Goal: Task Accomplishment & Management: Complete application form

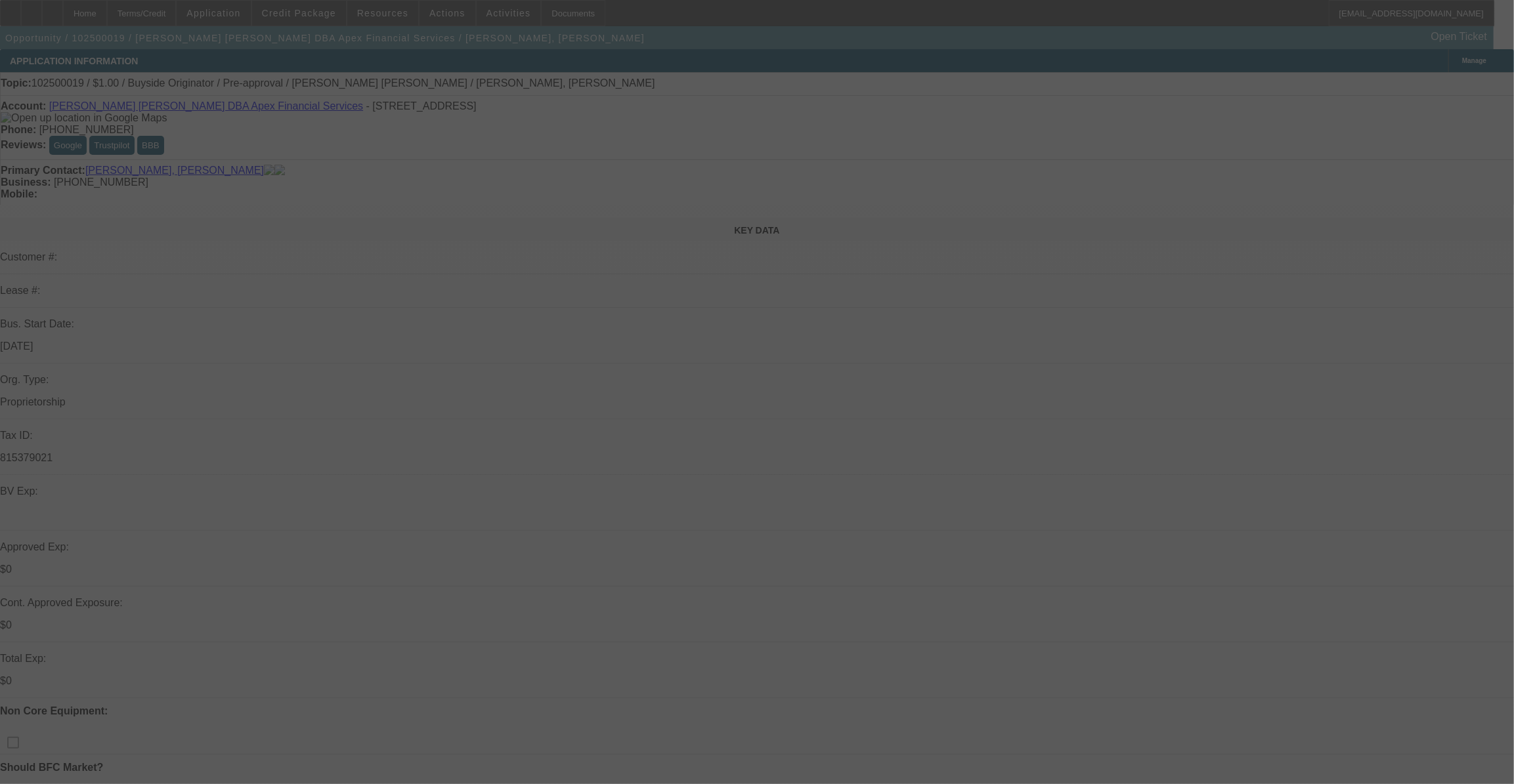
select select "0"
select select "2"
select select "0"
select select "2"
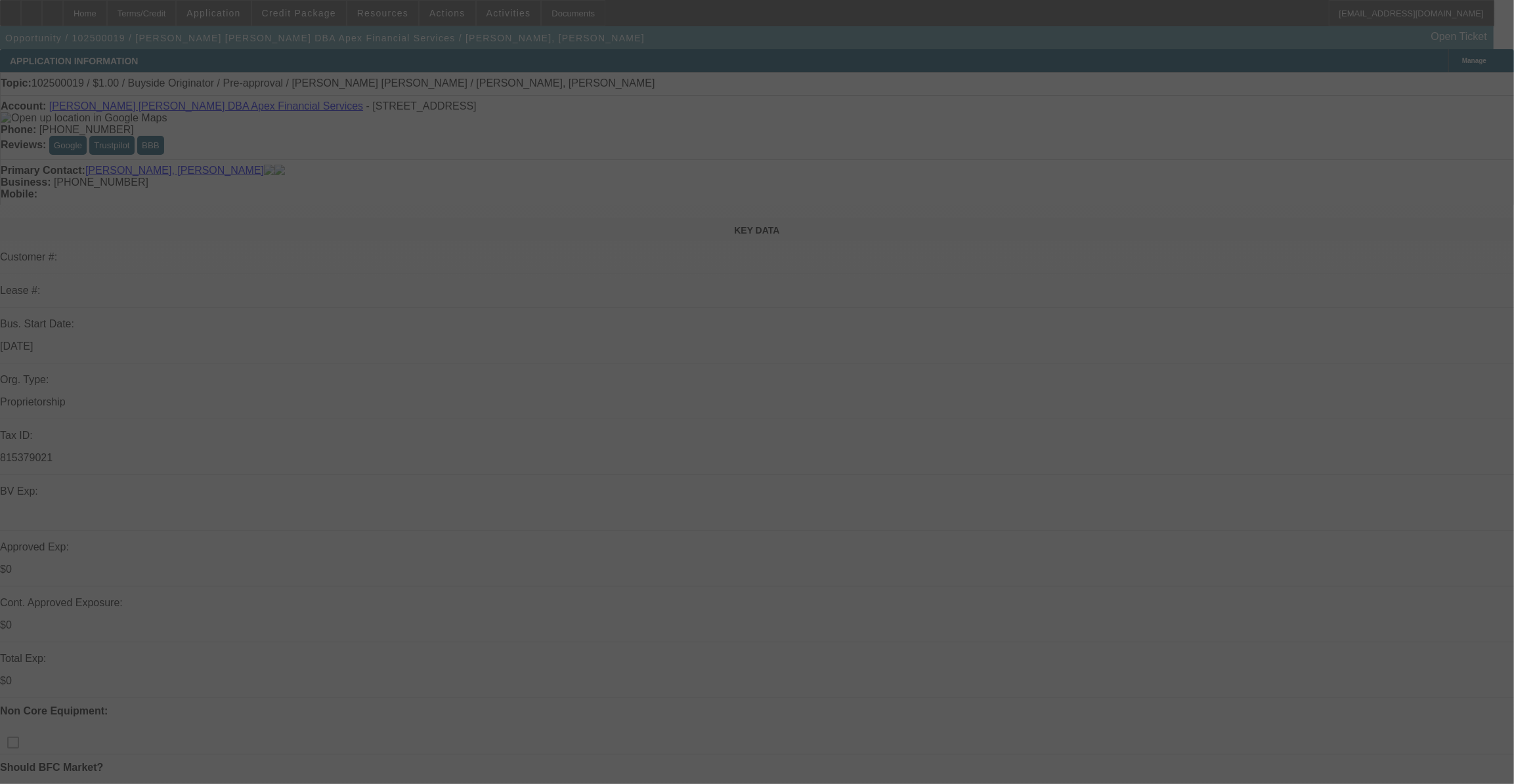
select select "0"
select select "2"
select select "0"
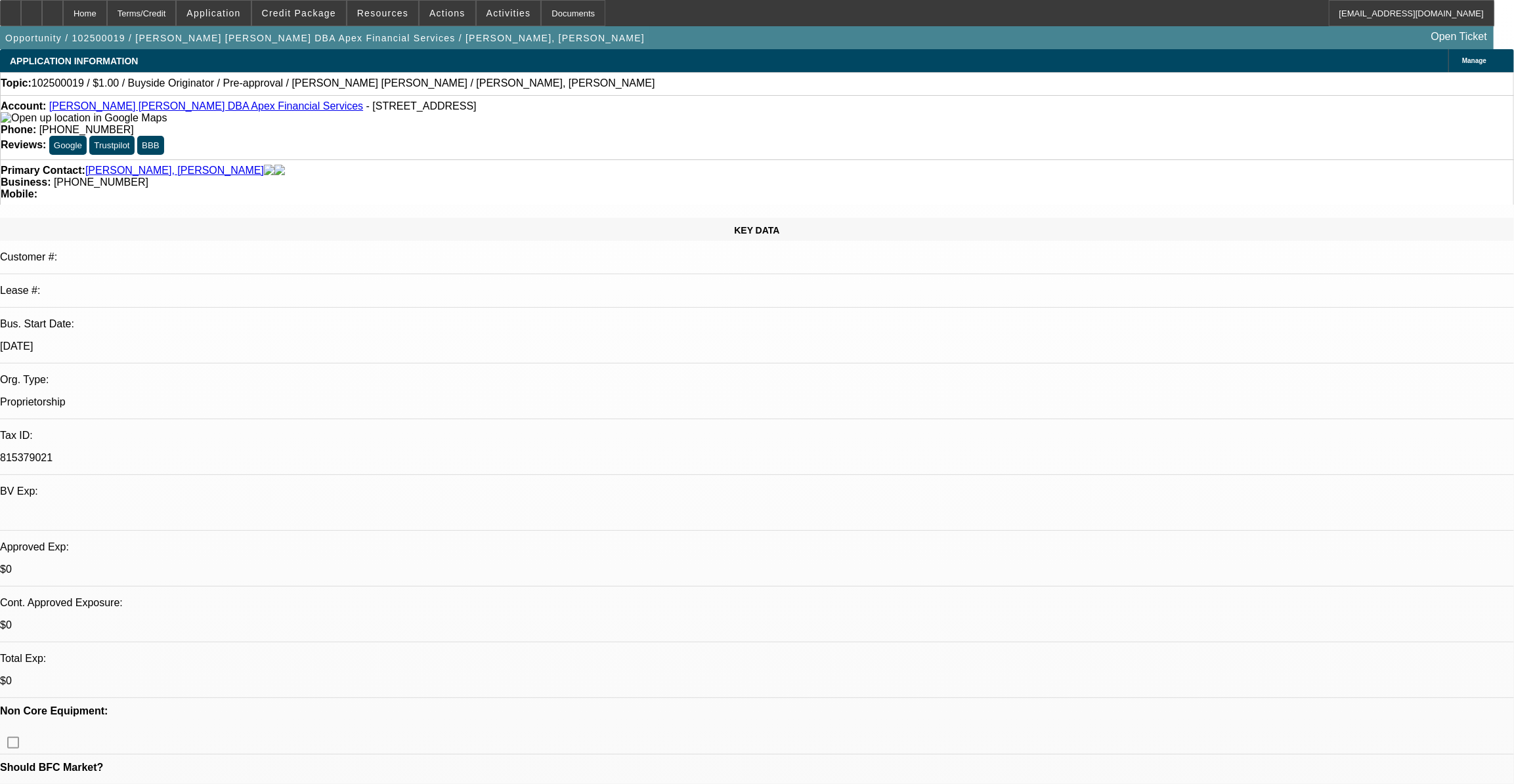
select select "1"
select select "2"
select select "6"
select select "1"
select select "2"
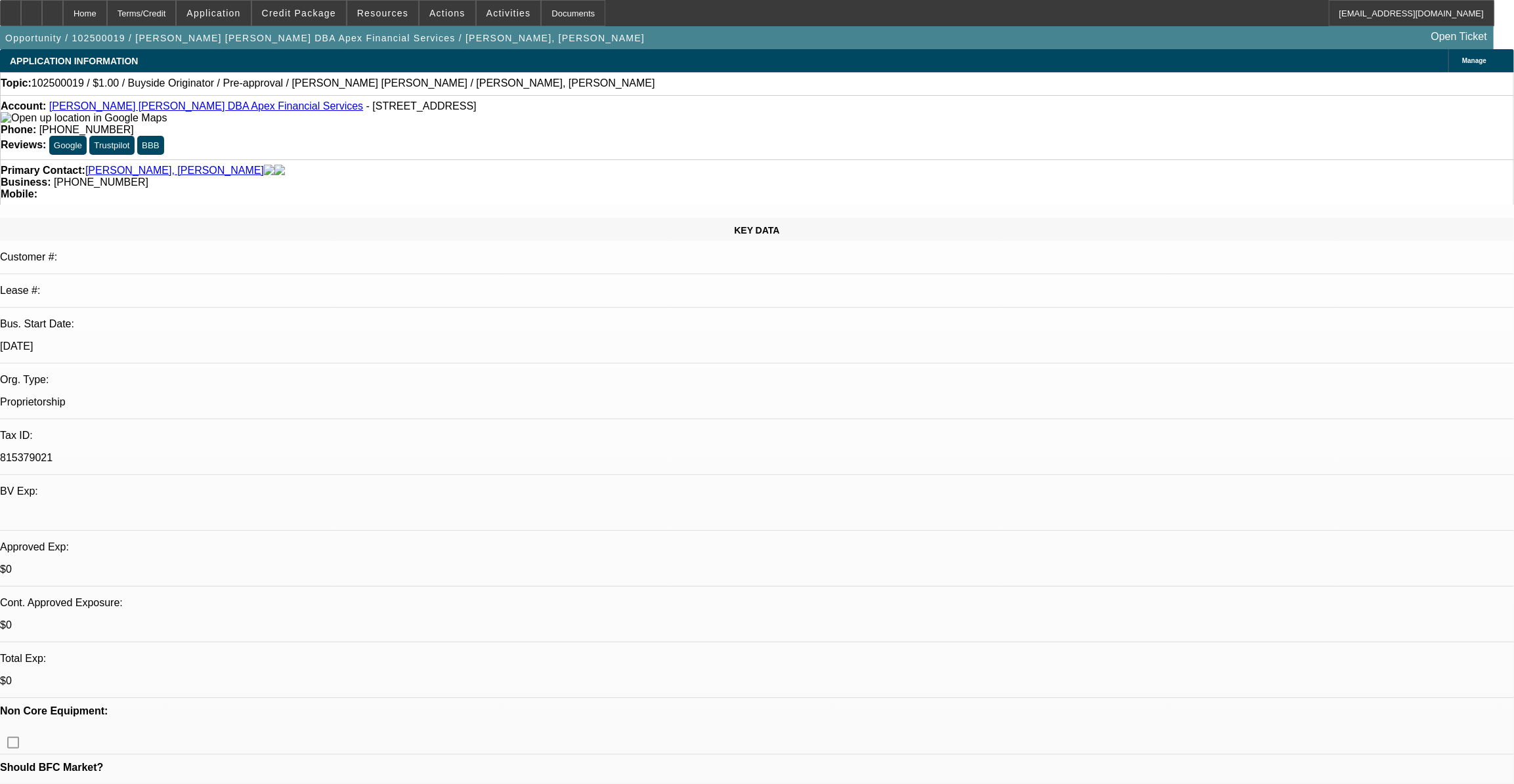
select select "6"
select select "1"
select select "2"
select select "6"
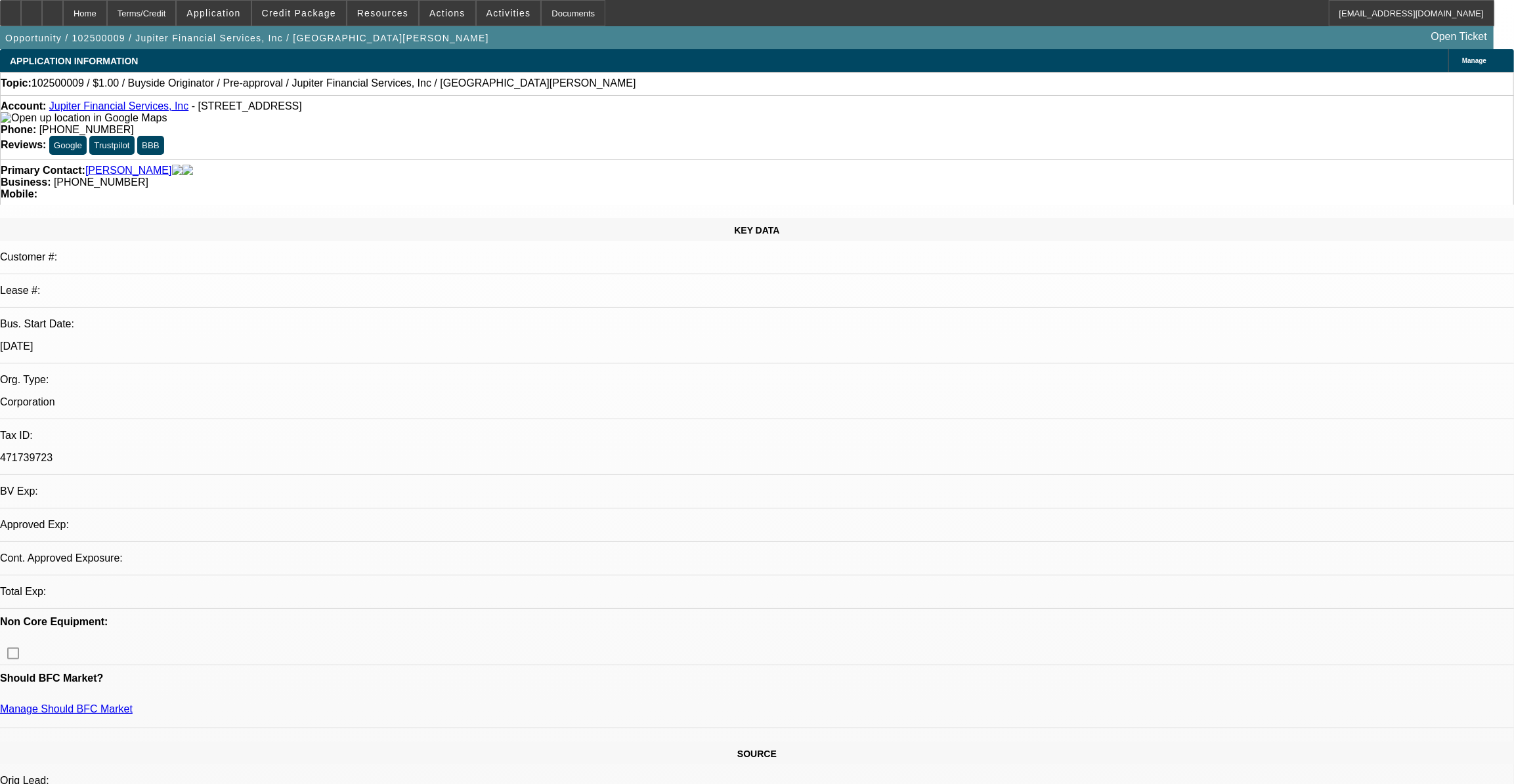
select select "0"
select select "2"
select select "0"
select select "2"
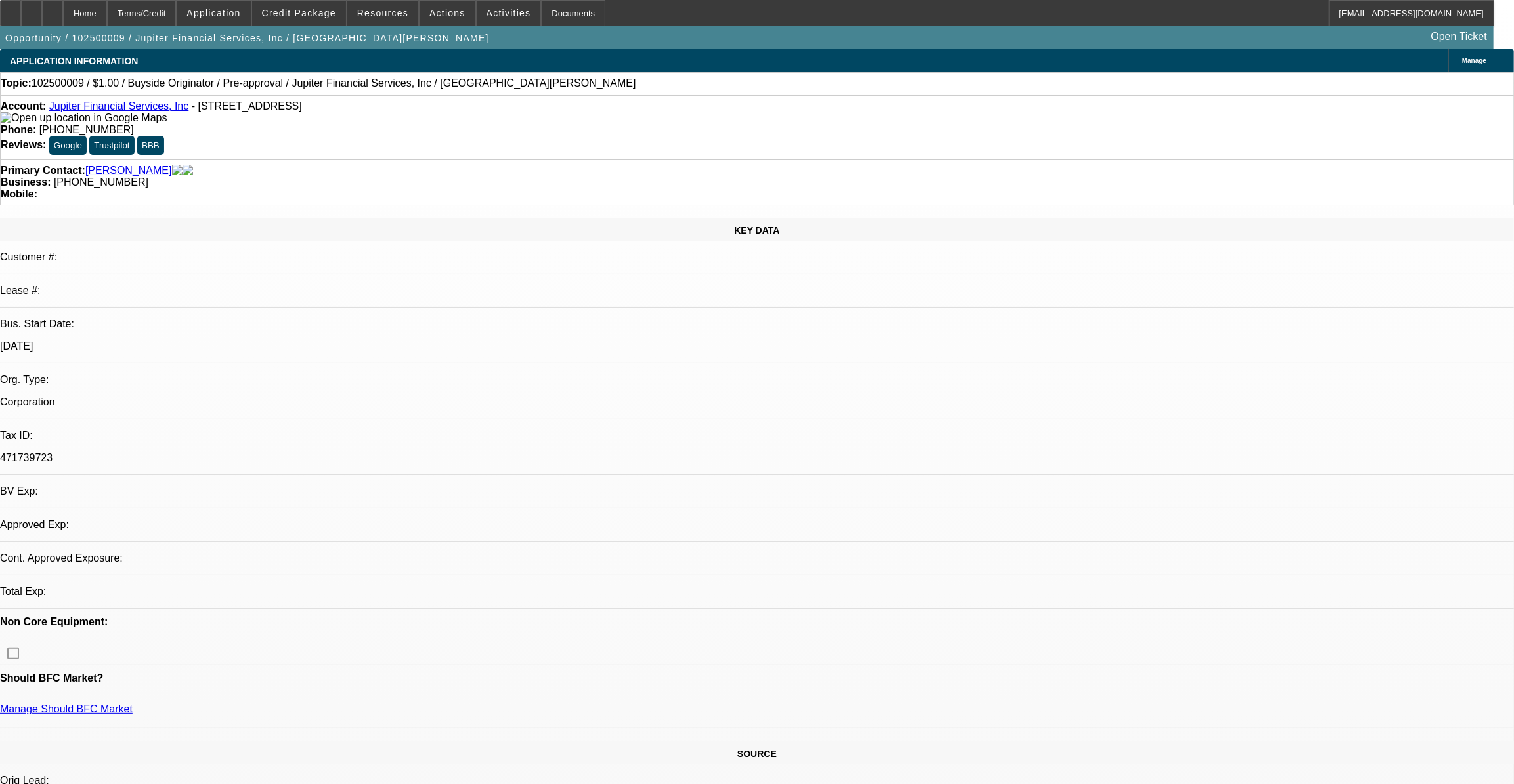
select select "0"
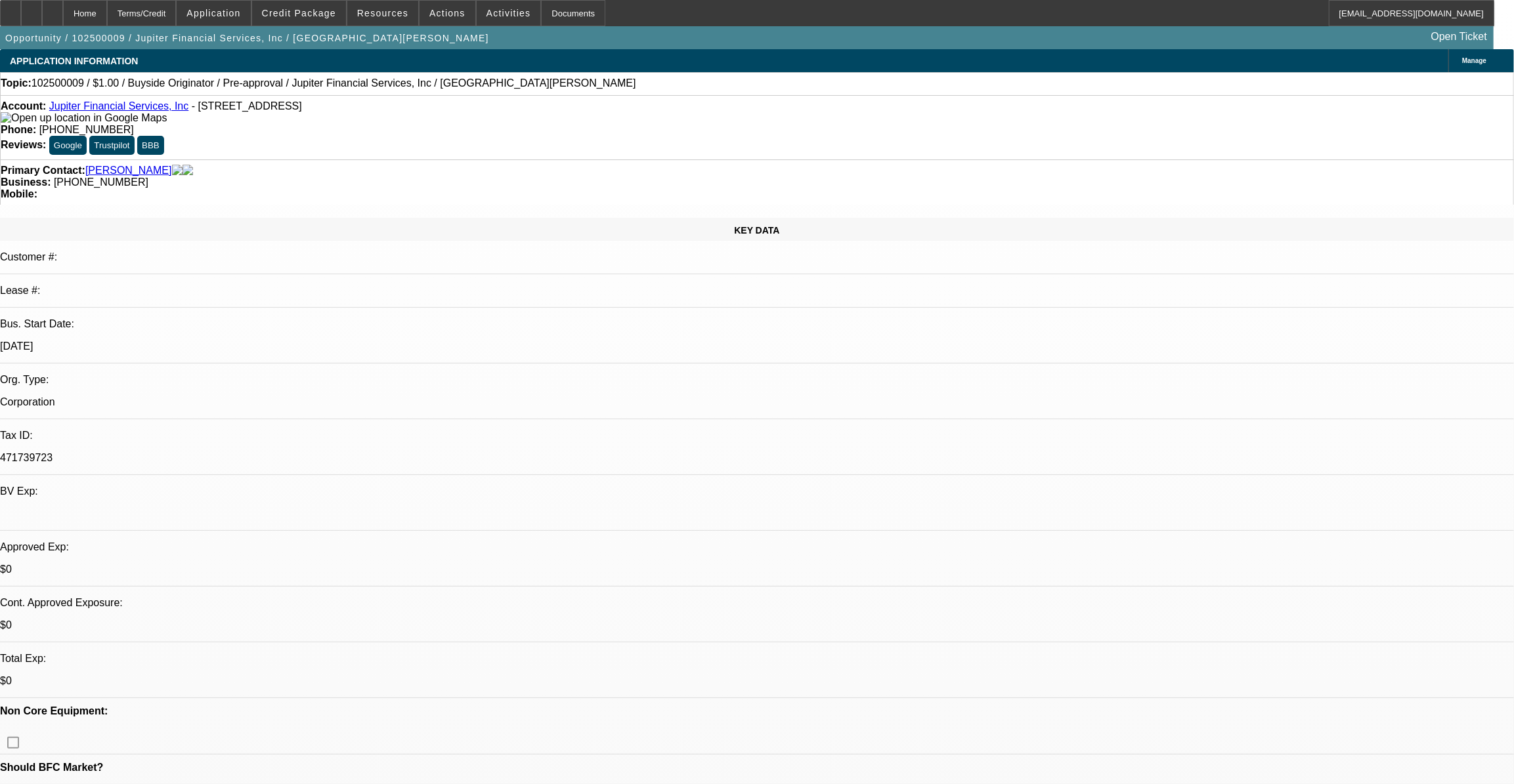
select select "1"
select select "2"
select select "6"
select select "1"
select select "2"
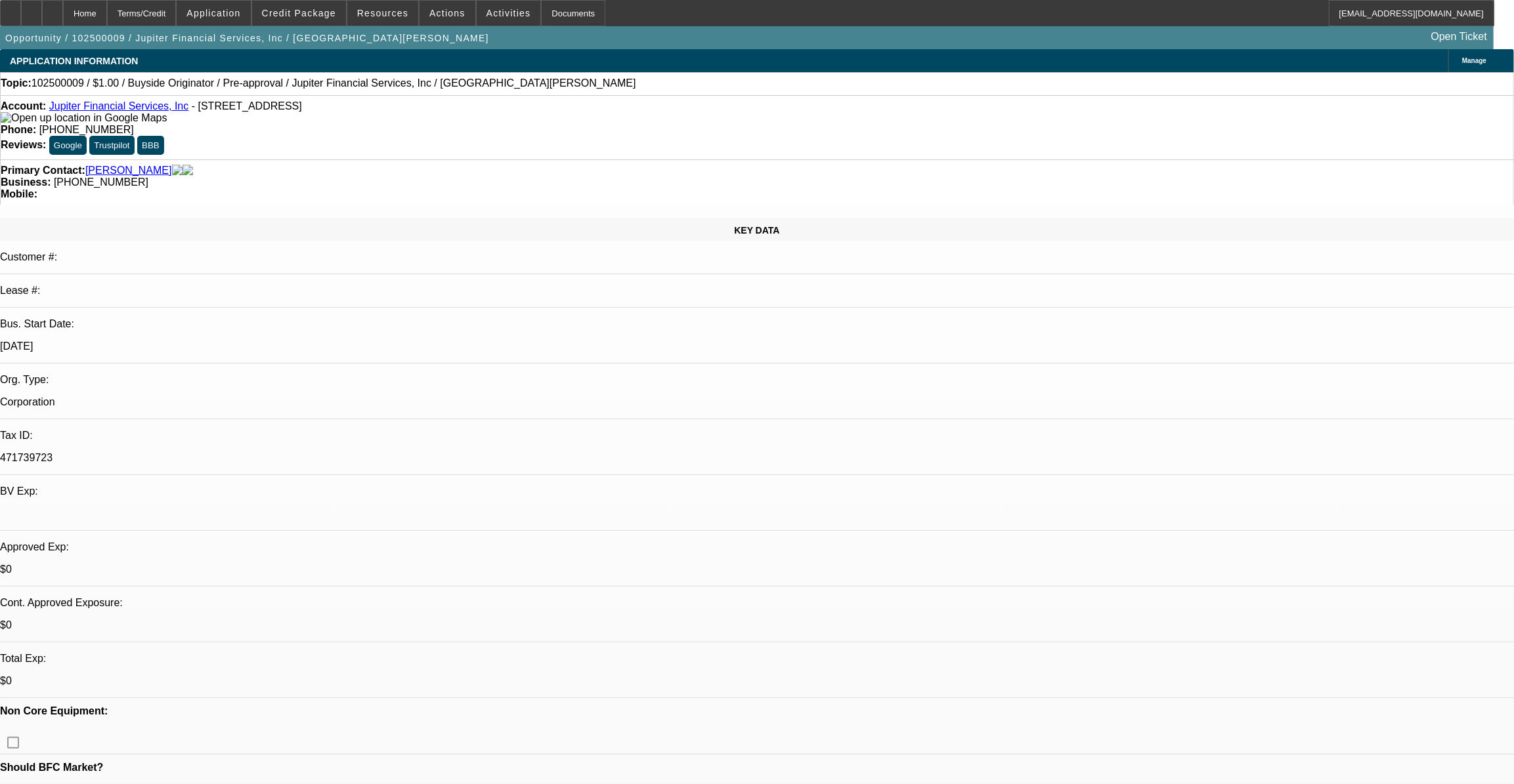
select select "6"
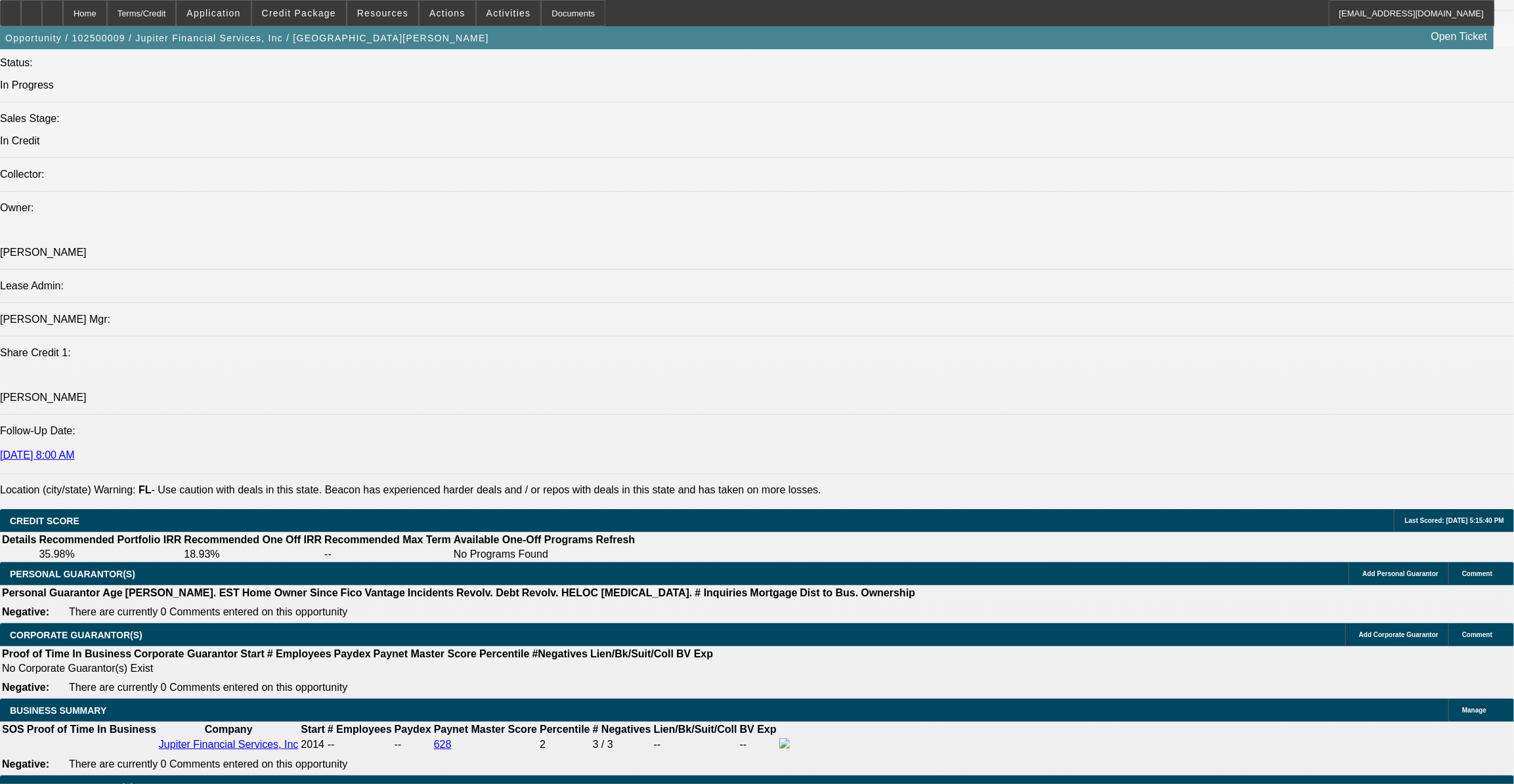
scroll to position [1470, 0]
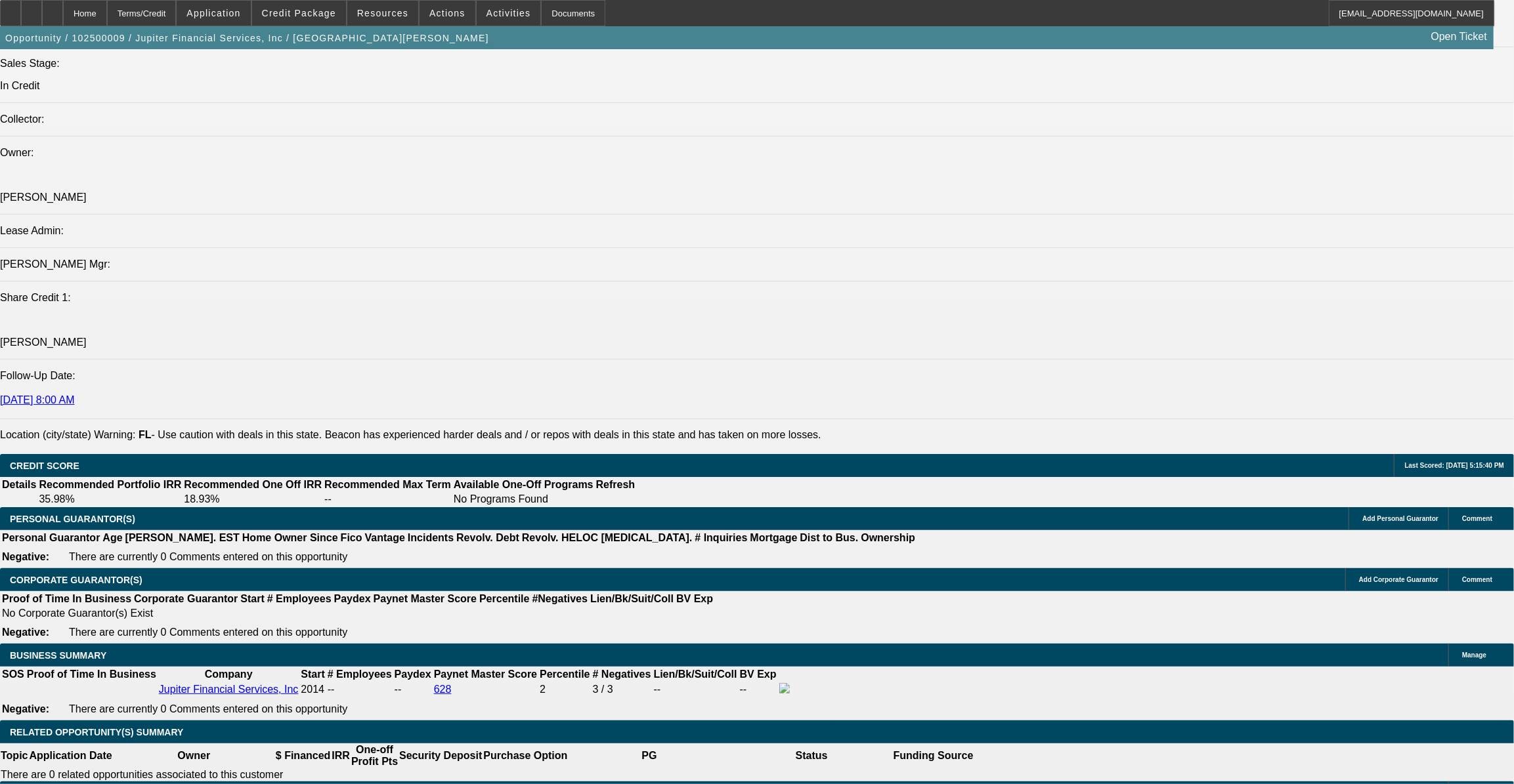
scroll to position [1351, 0]
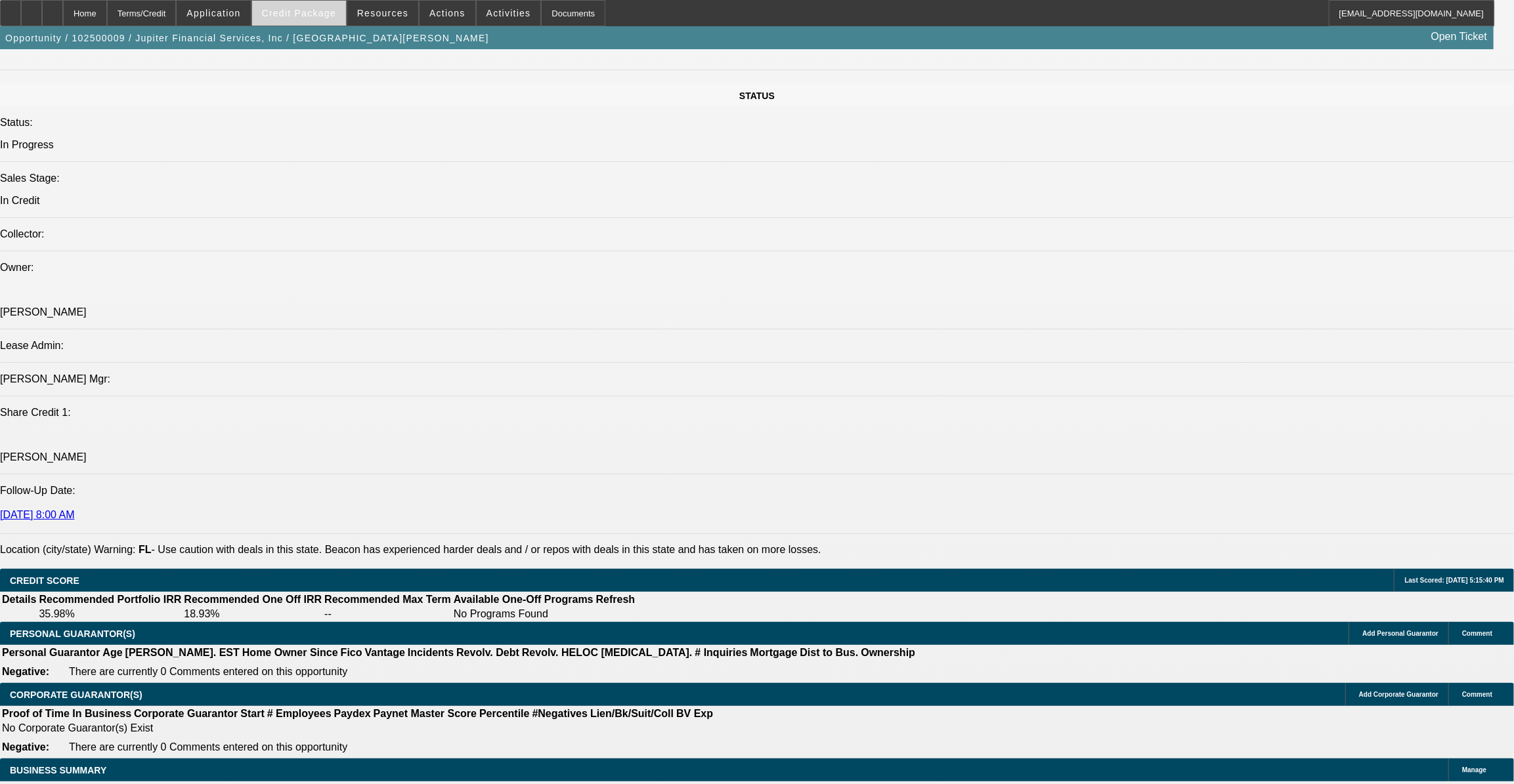
click at [321, 6] on span at bounding box center [298, 13] width 94 height 31
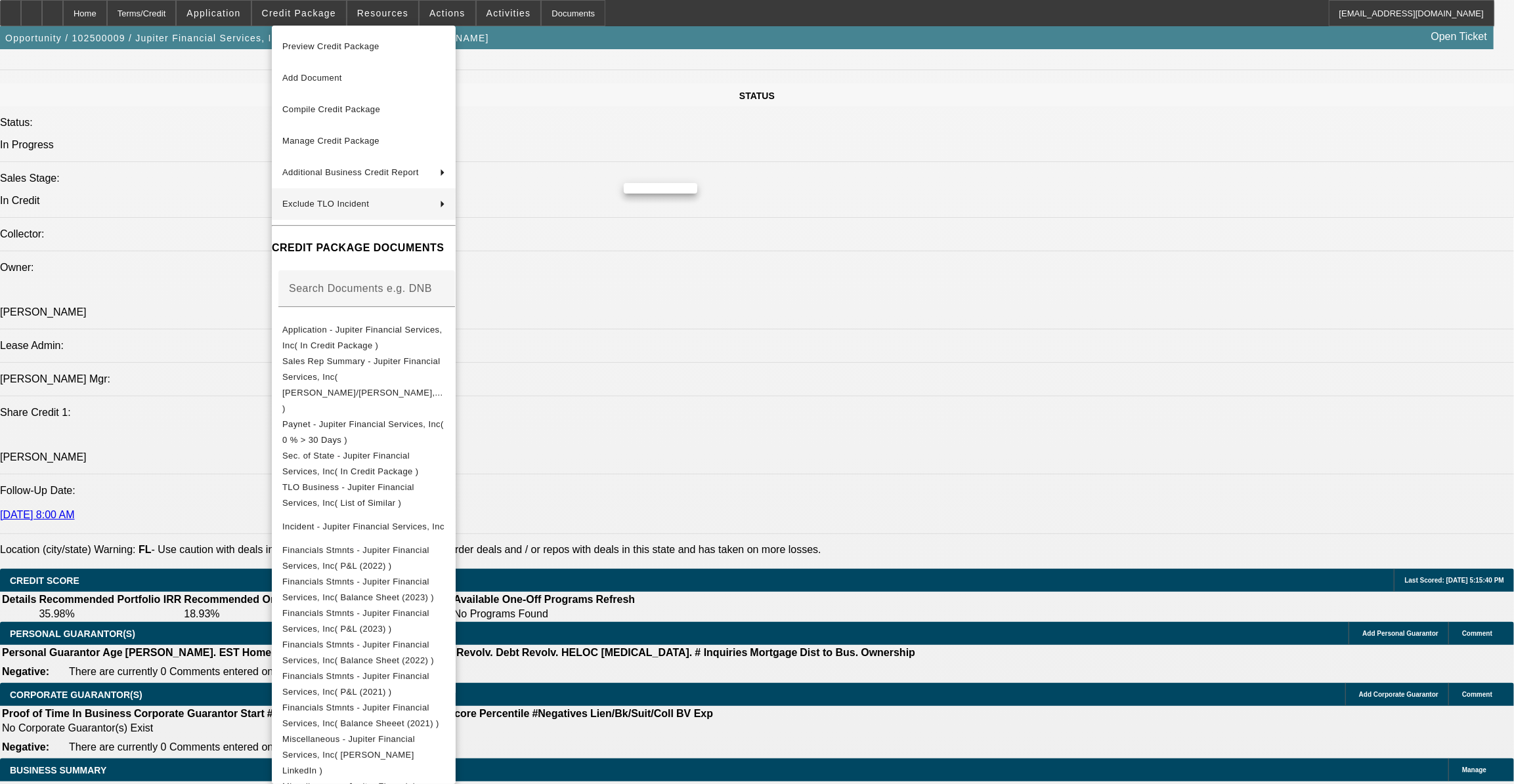
click at [811, 393] on div at bounding box center [757, 392] width 1514 height 784
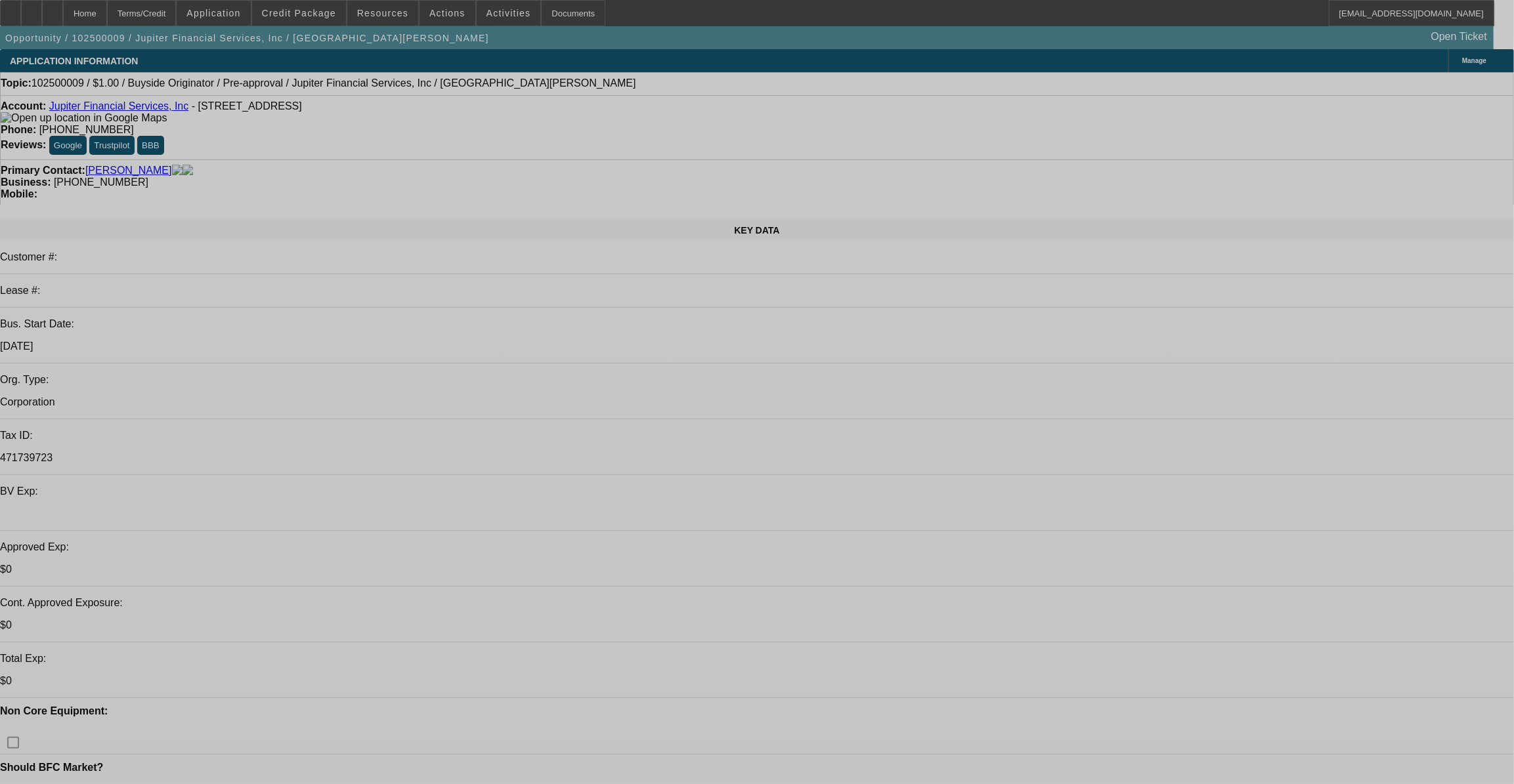
select select "0"
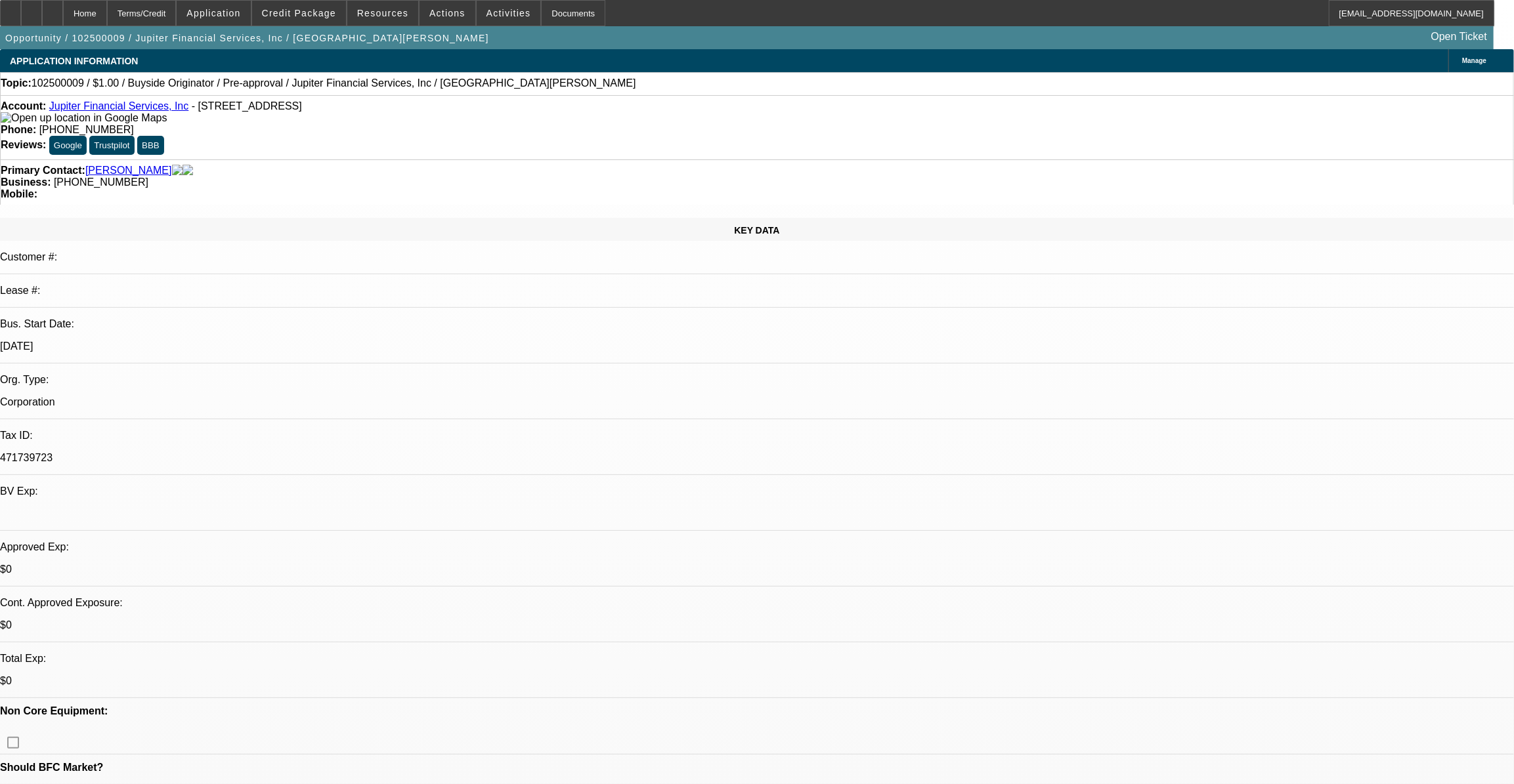
select select "2"
select select "0"
select select "2"
select select "0"
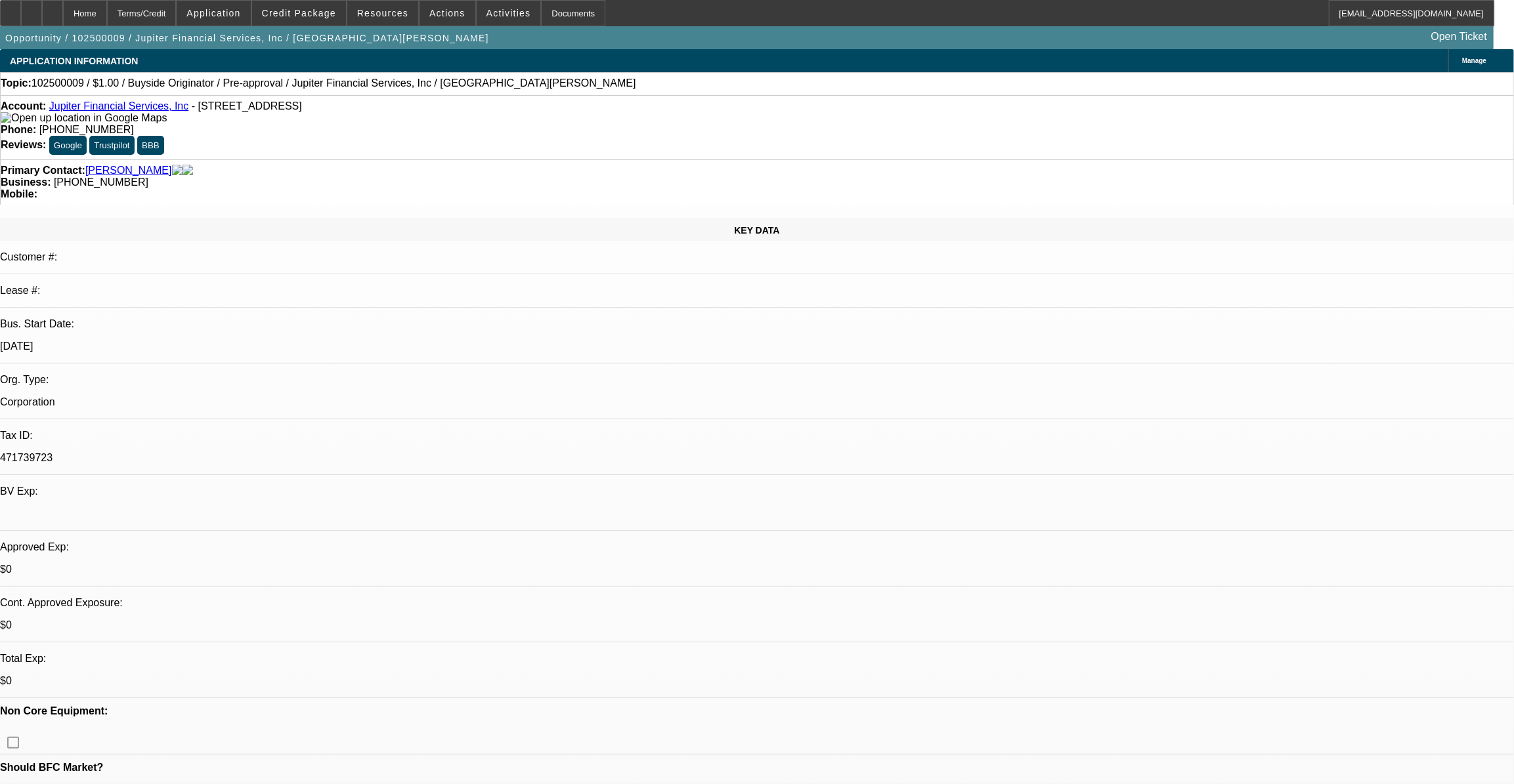
select select "1"
select select "2"
select select "6"
select select "1"
select select "2"
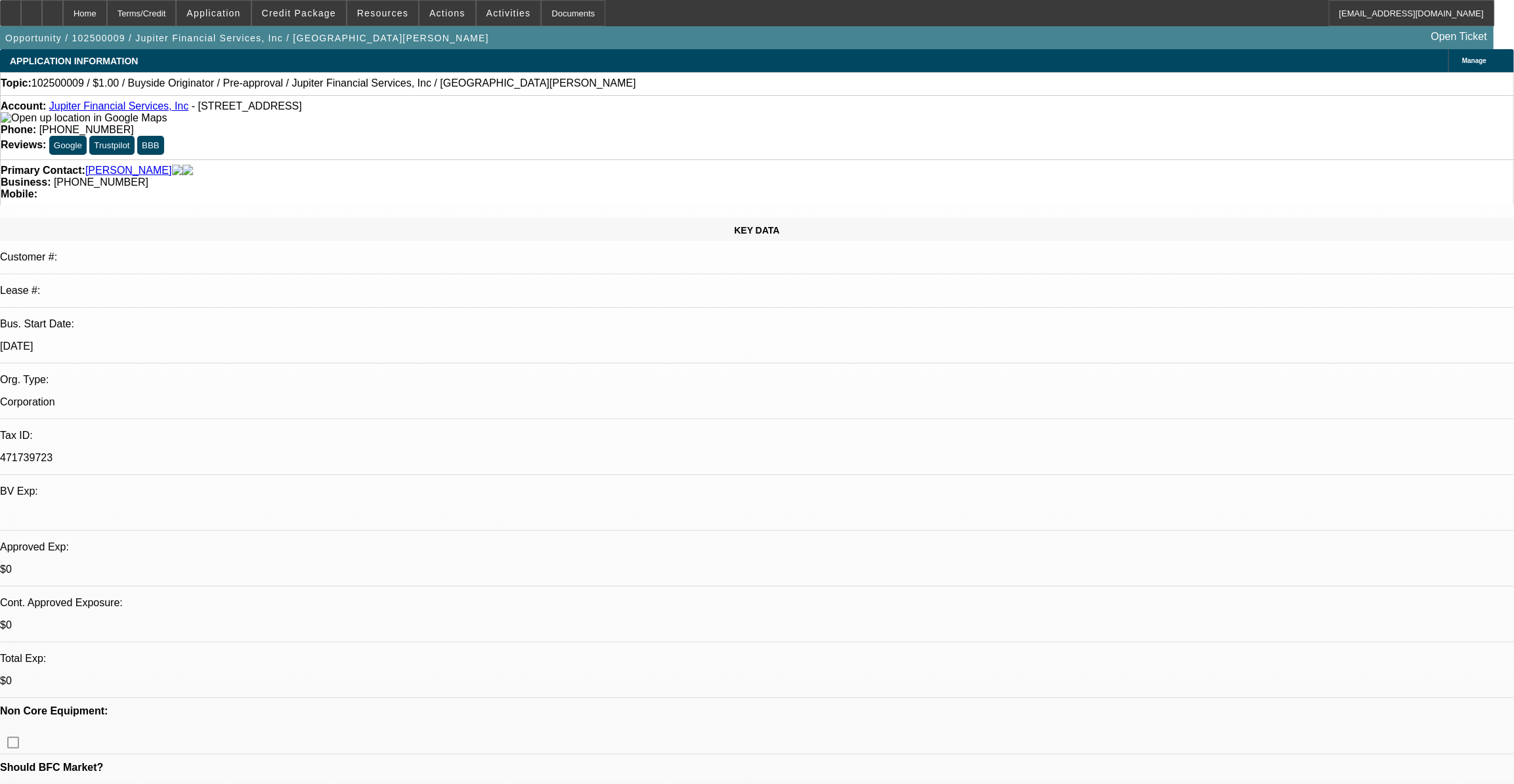
select select "6"
select select "0"
select select "0.1"
select select "0"
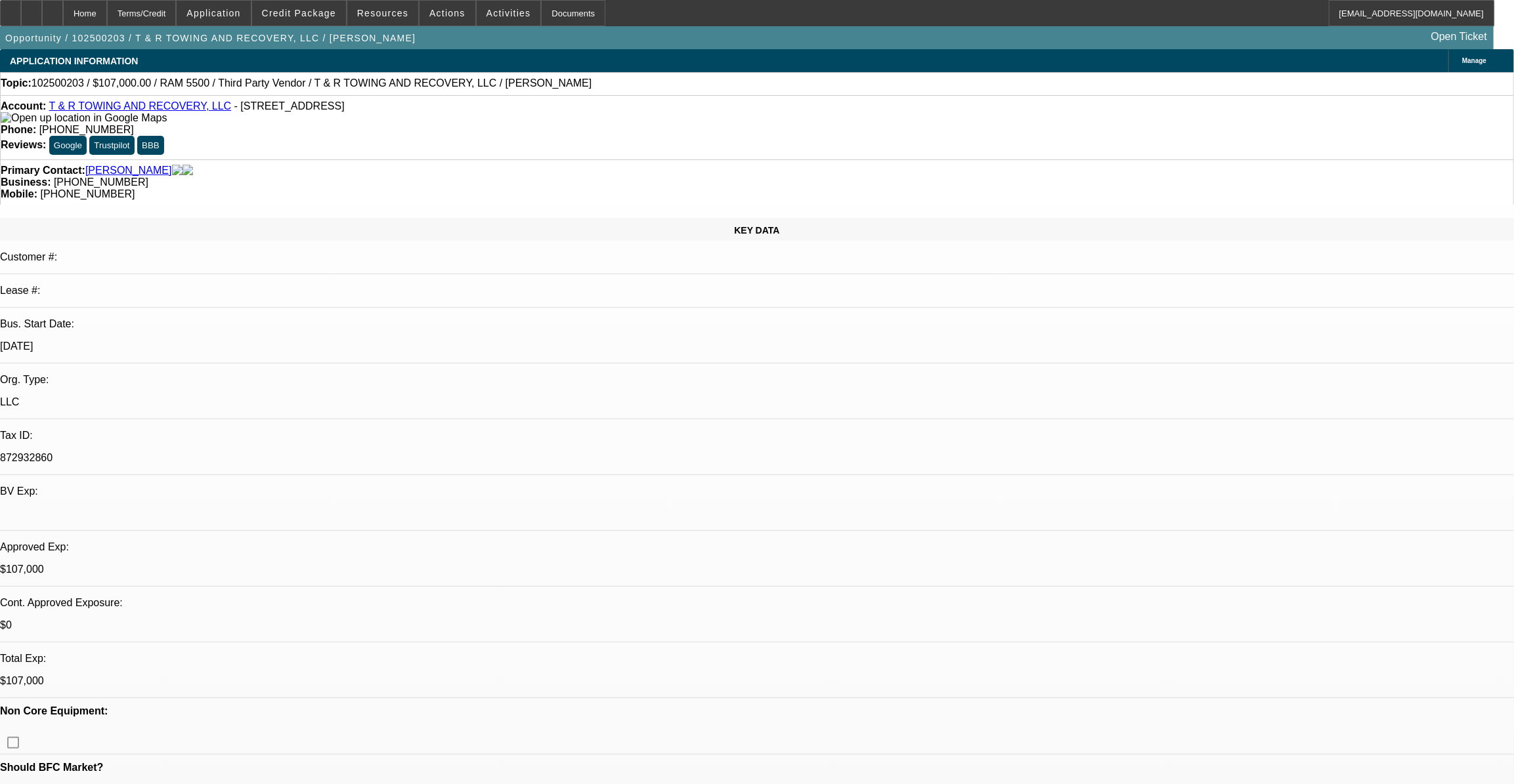
select select "2"
select select "0.1"
select select "0"
select select "0.1"
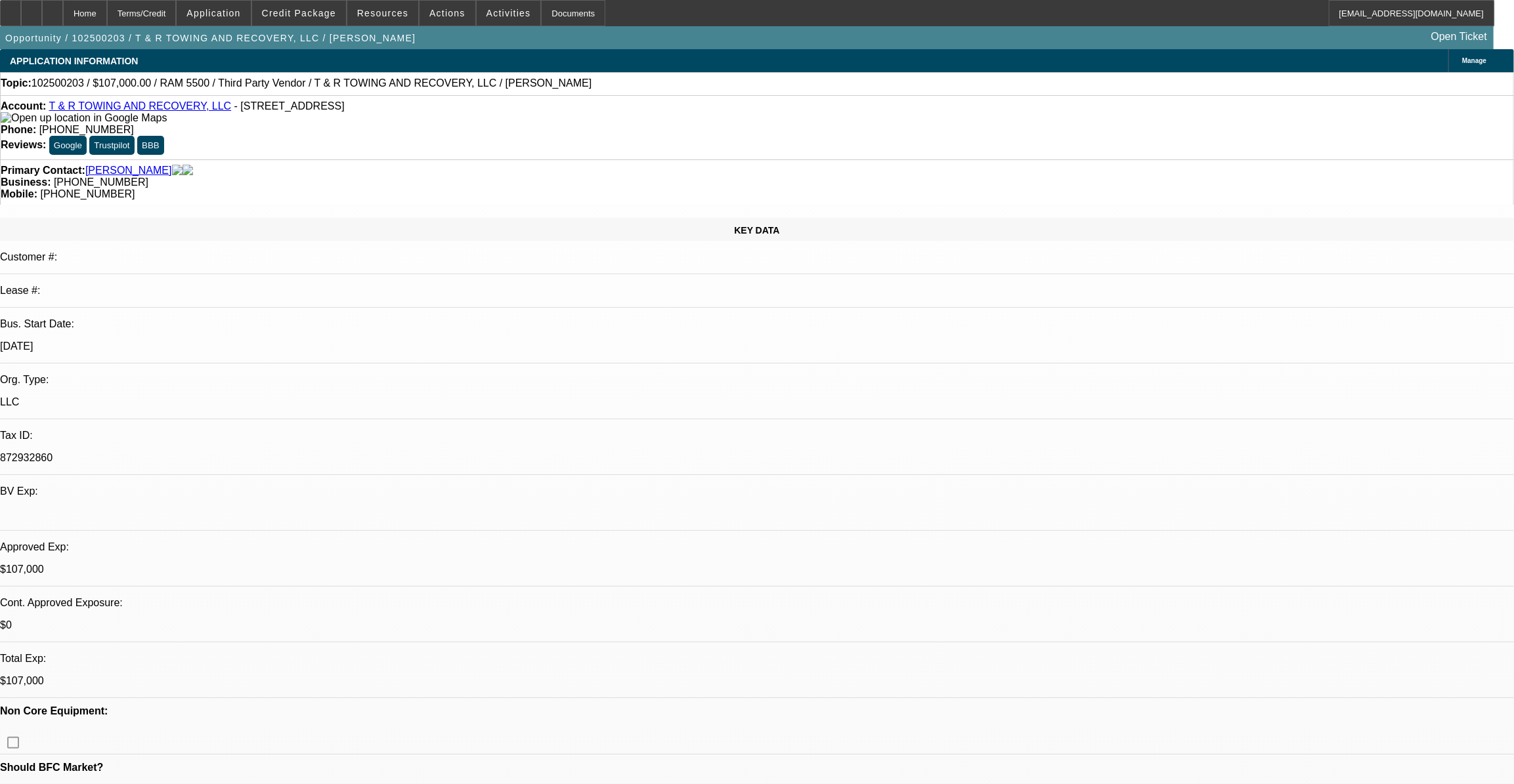
select select "0"
select select "2"
select select "0.1"
select select "1"
select select "2"
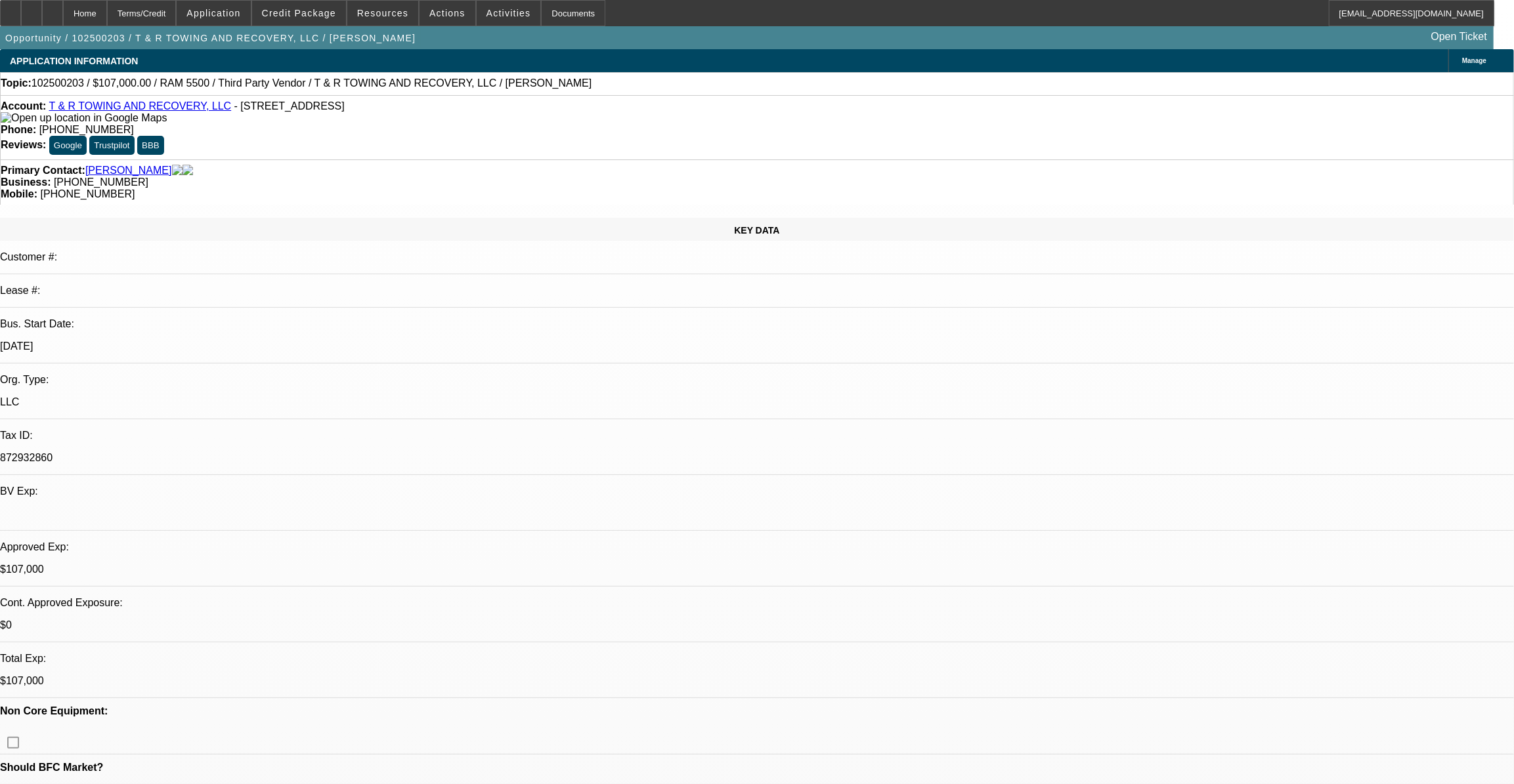
select select "4"
select select "1"
select select "2"
select select "4"
select select "1"
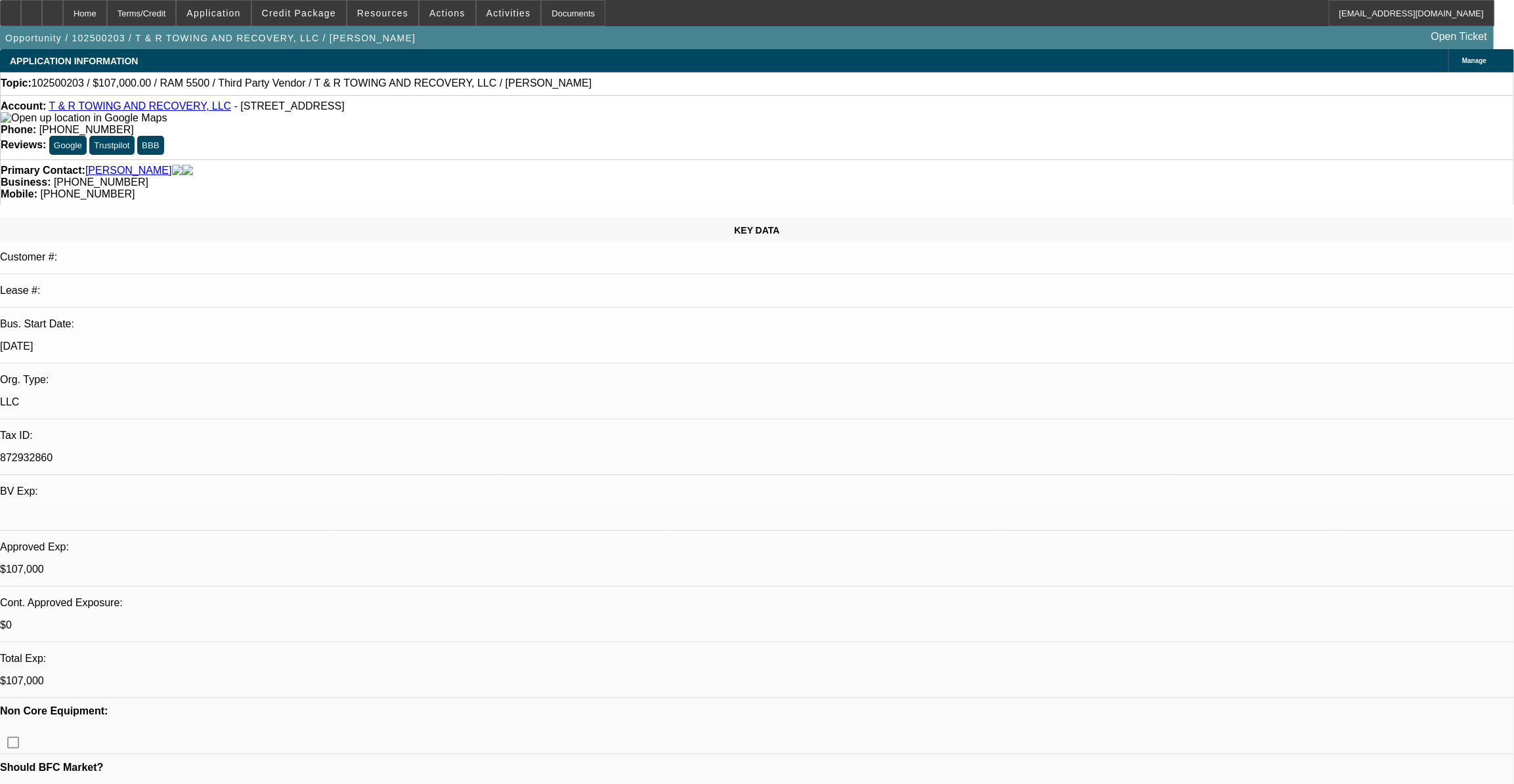
select select "2"
select select "4"
select select "1"
select select "2"
select select "4"
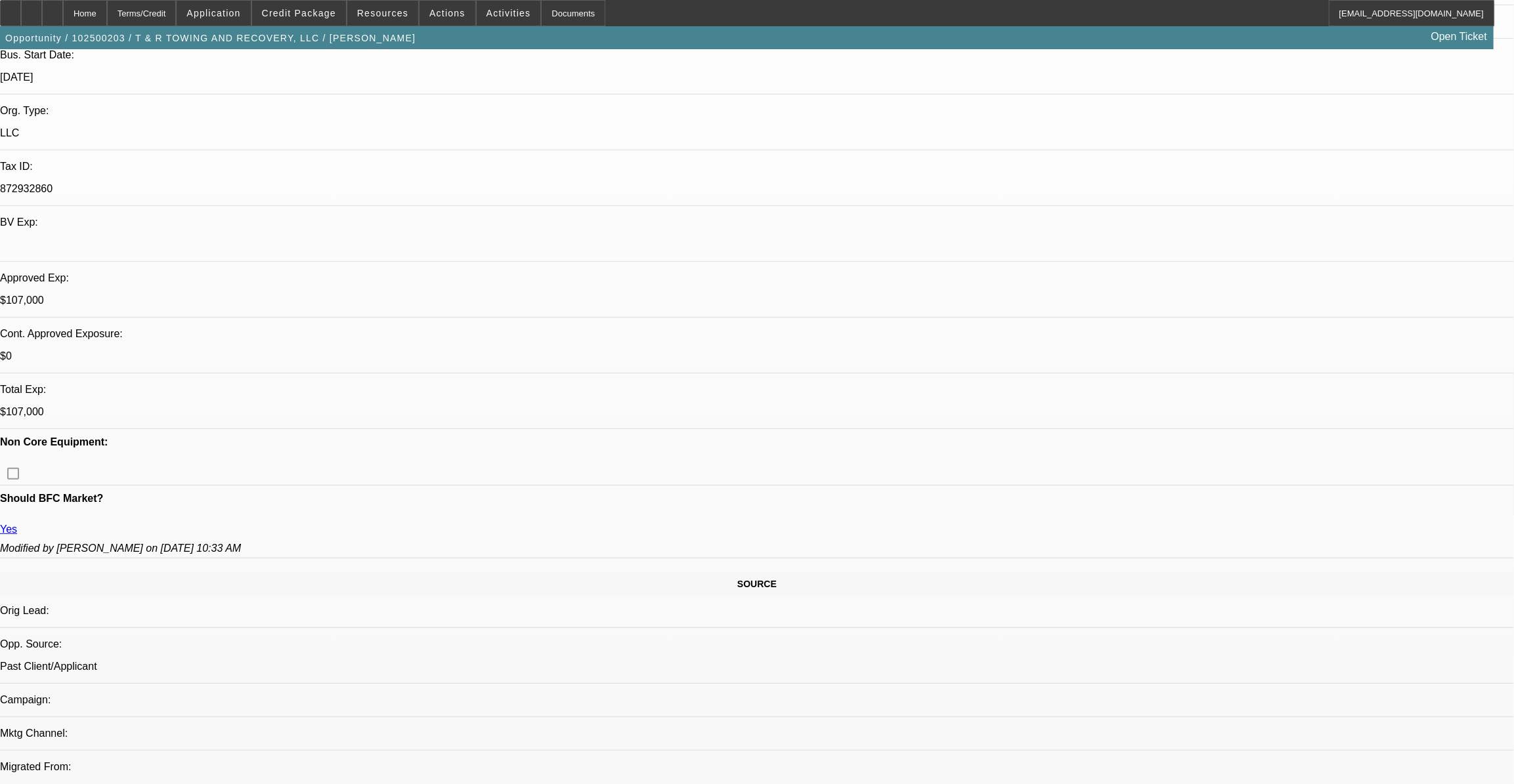
scroll to position [255, 0]
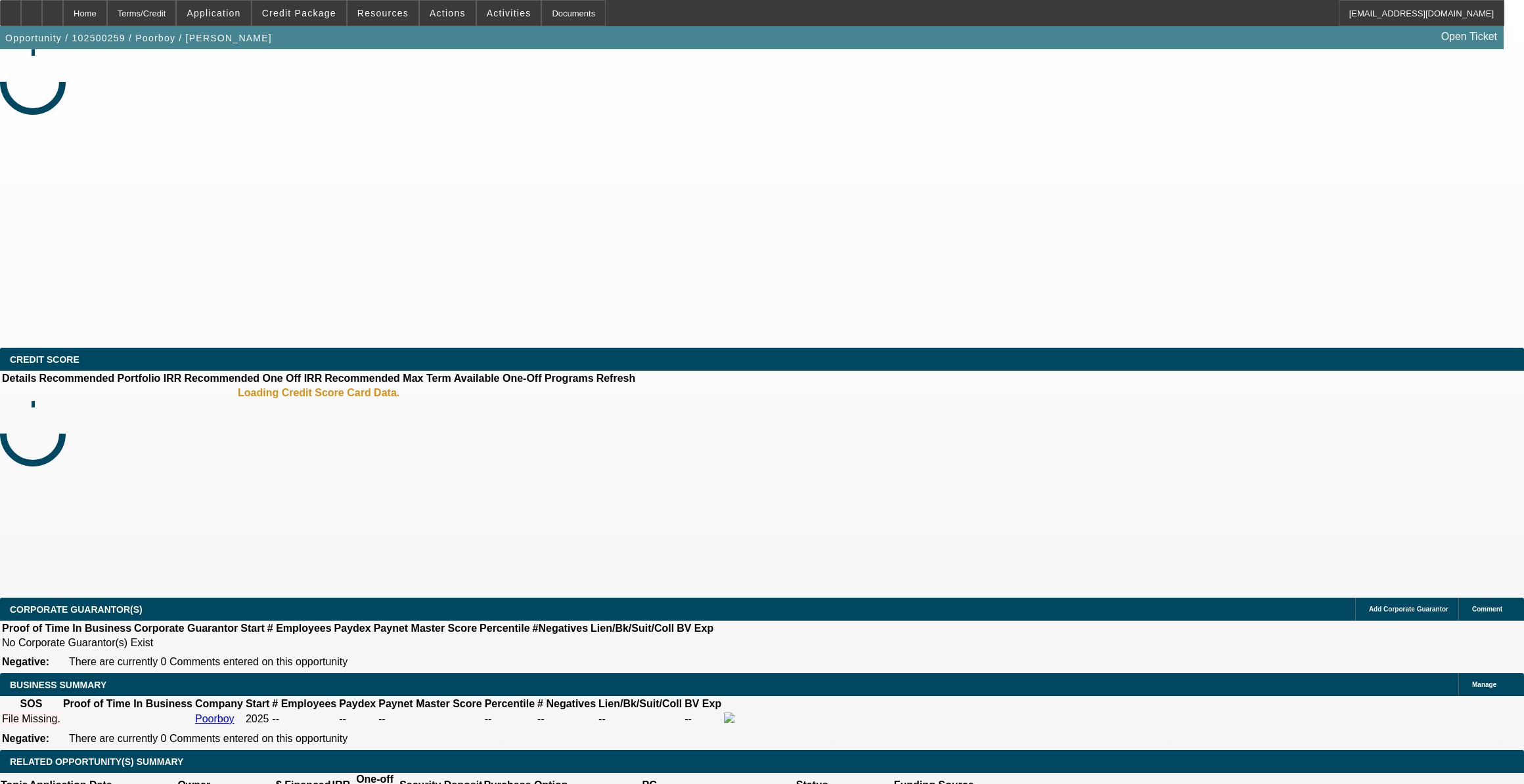
select select "0"
select select "2"
select select "0.1"
select select "4"
